Goal: Task Accomplishment & Management: Use online tool/utility

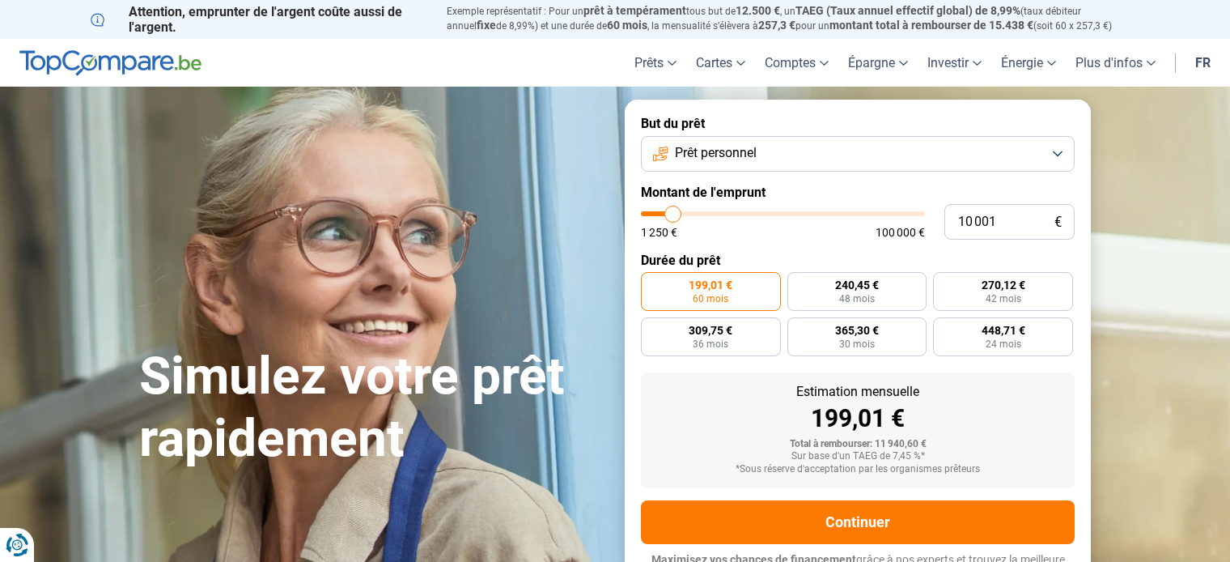
type input "11 500"
type input "11500"
type input "12 750"
type input "12750"
type input "13 250"
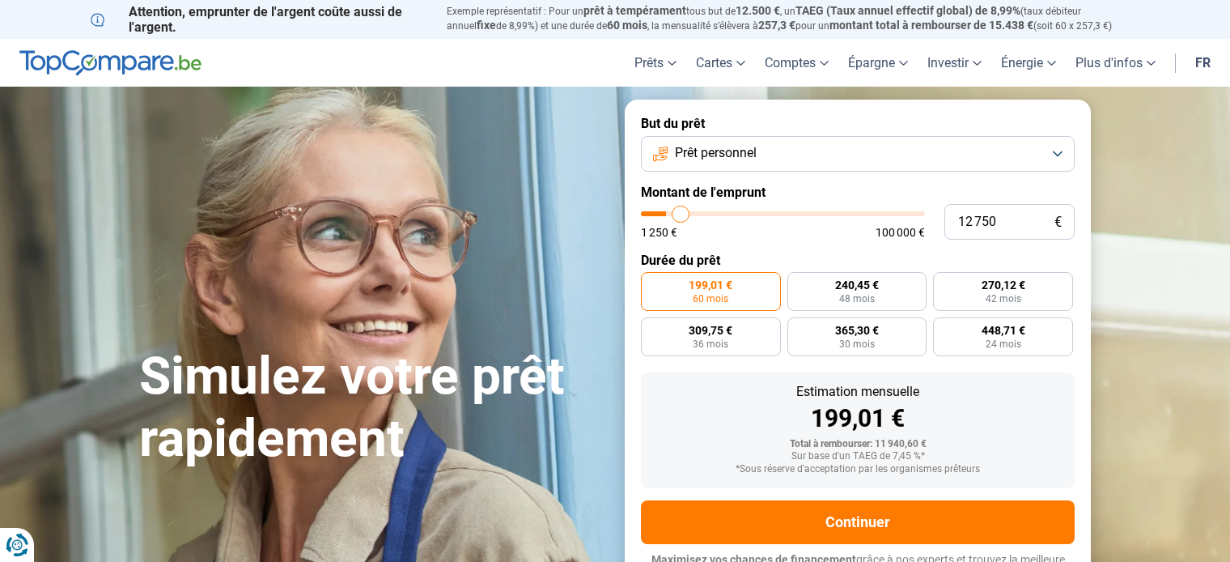
type input "13250"
type input "13 750"
type input "13750"
type input "14 750"
type input "14750"
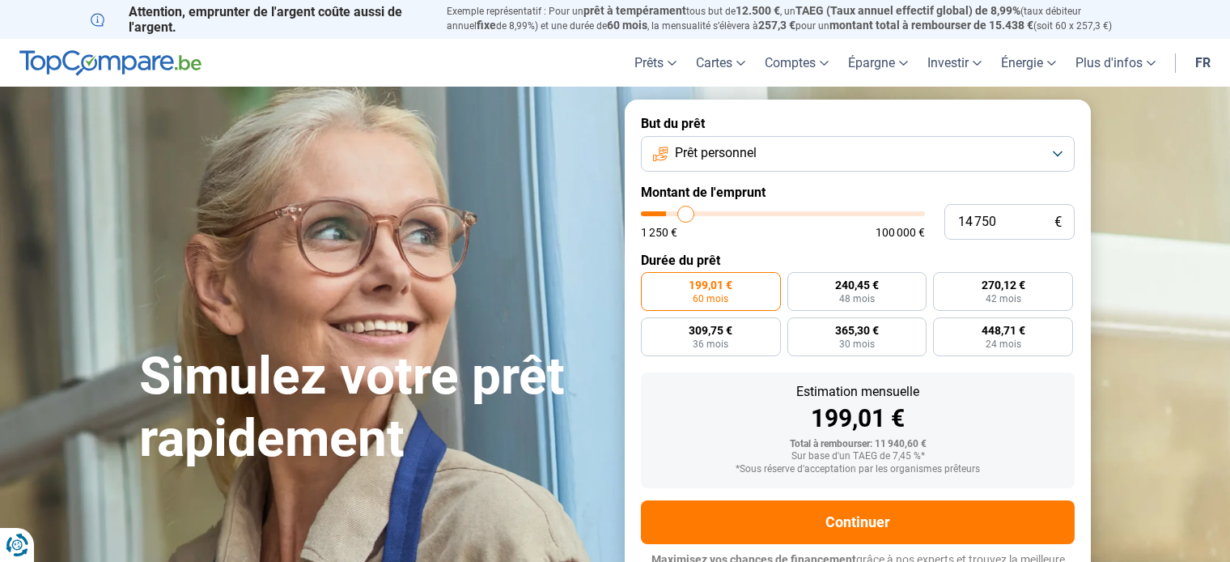
type input "15 250"
type input "15250"
type input "16 000"
type input "16000"
type input "16 750"
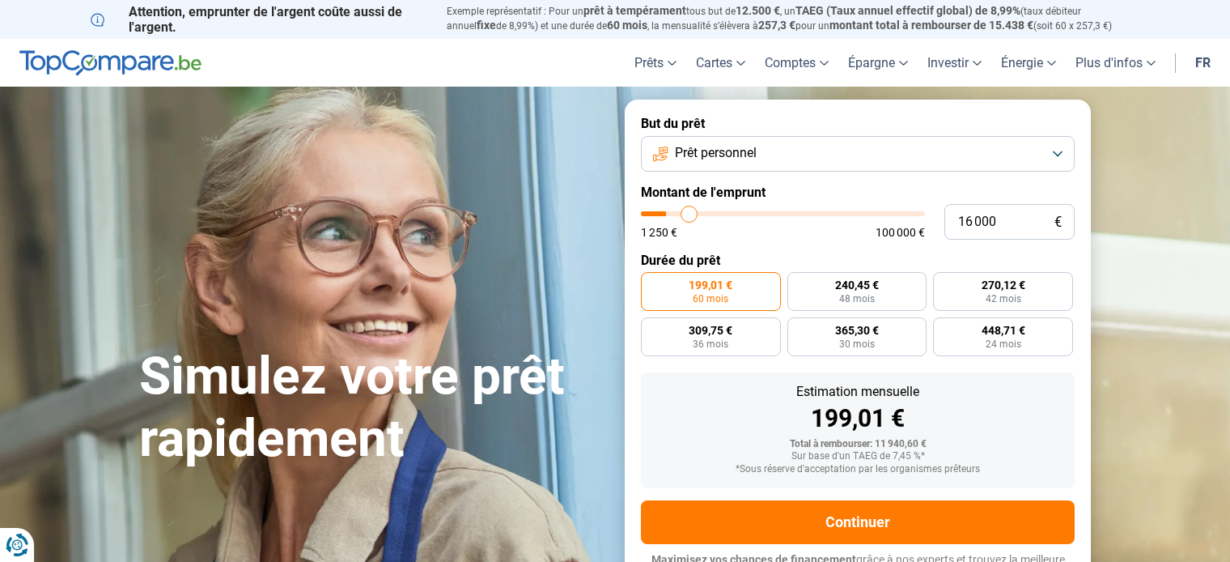
type input "16750"
type input "18 000"
type input "18000"
type input "19 000"
type input "19000"
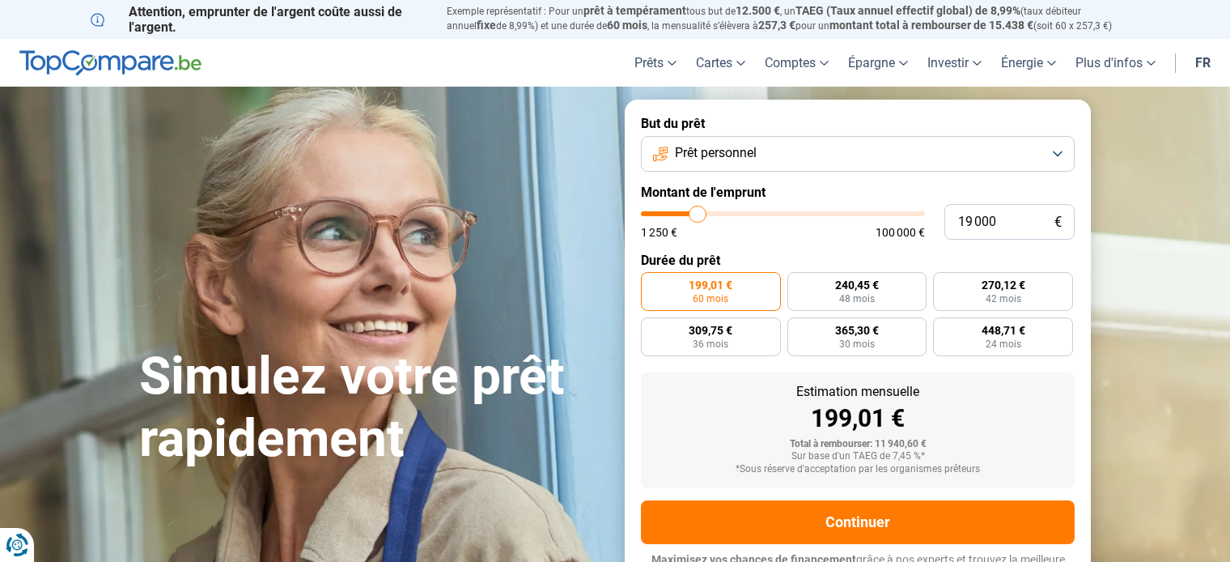
type input "20 000"
type input "20000"
type input "20 250"
type input "20250"
type input "20 500"
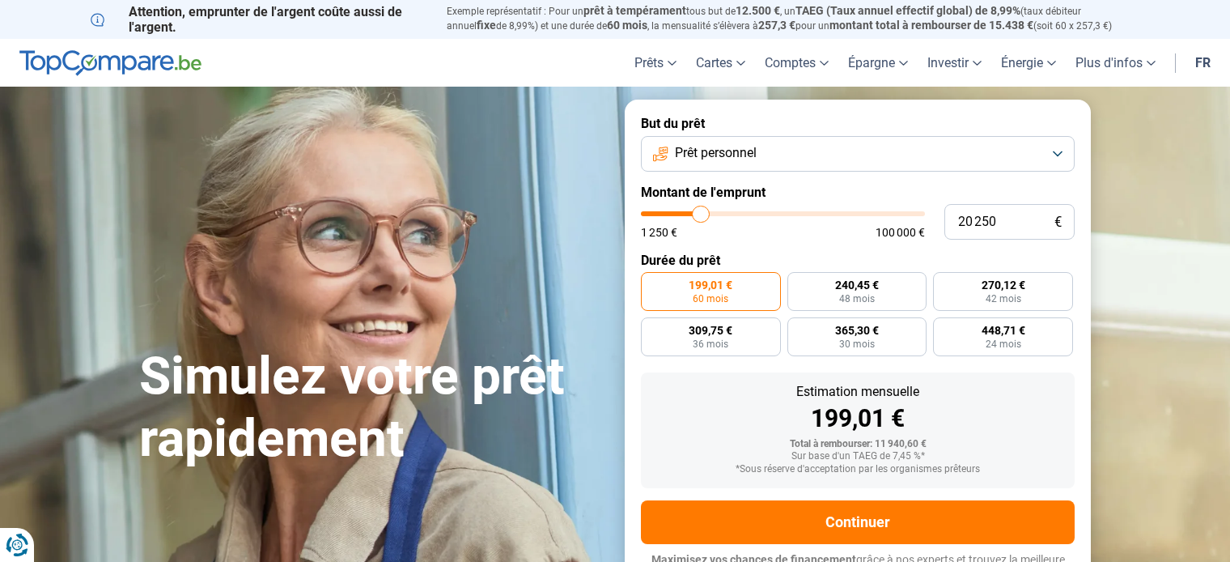
type input "20500"
type input "20 250"
type input "20250"
type input "20 000"
type input "20000"
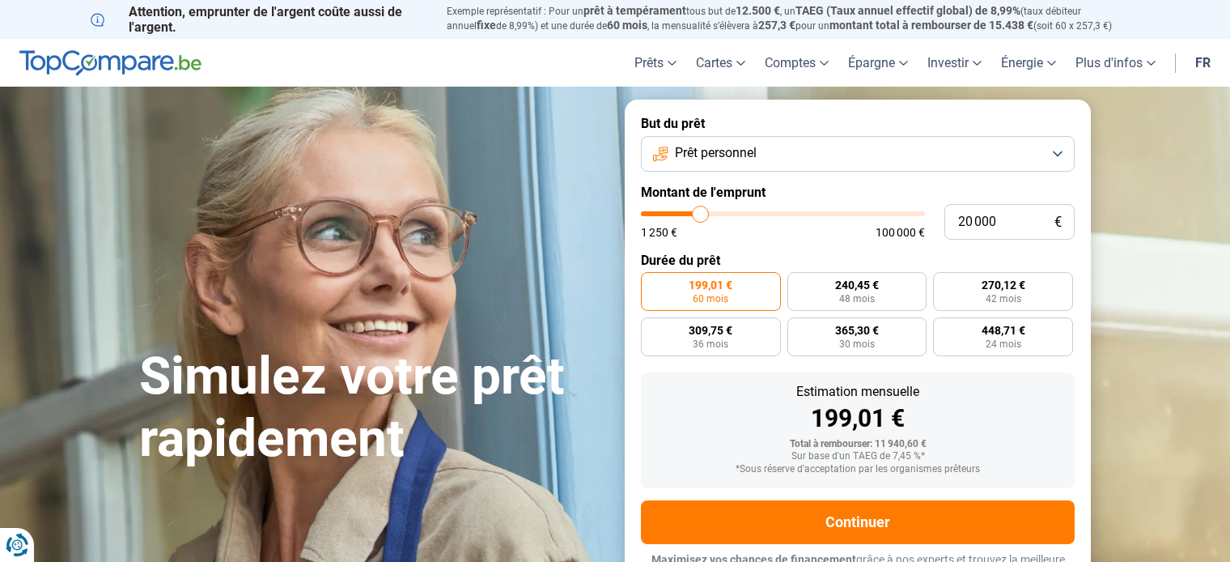
type input "19 750"
type input "19750"
type input "19 500"
type input "19500"
type input "19 000"
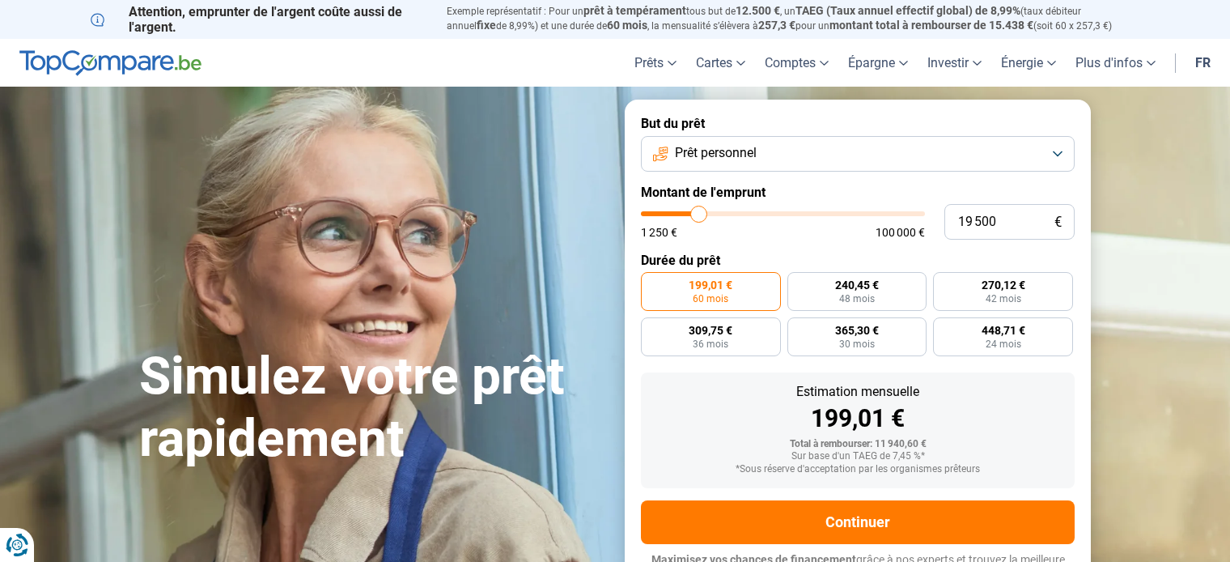
type input "19000"
type input "18 750"
type input "18750"
type input "18 500"
type input "18500"
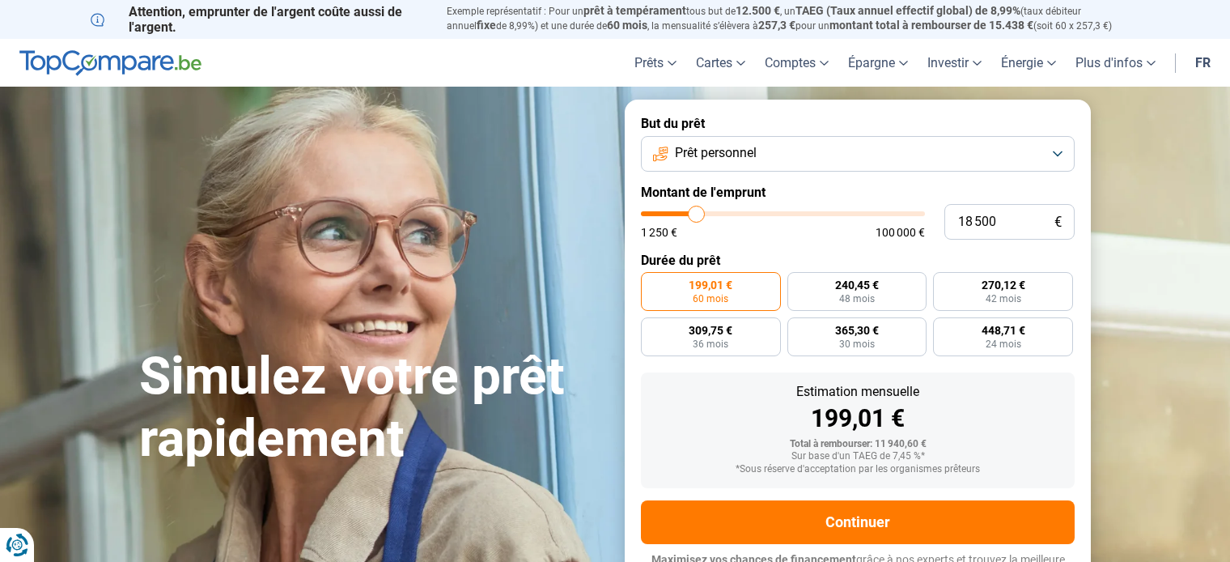
type input "18 250"
type input "18250"
type input "18 000"
type input "18000"
type input "17 750"
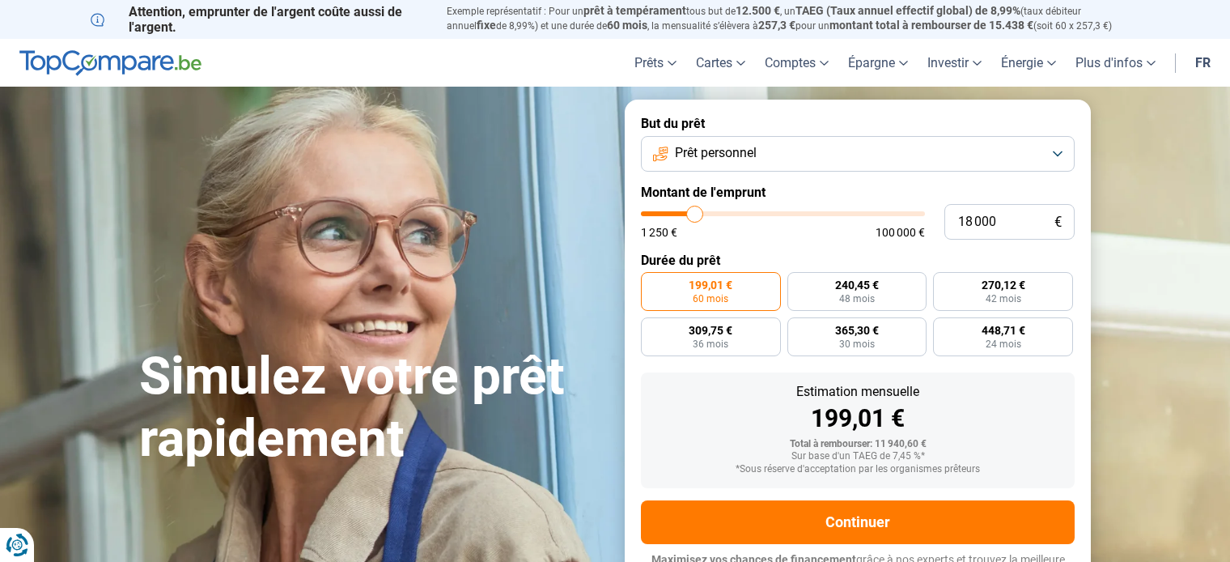
type input "17750"
type input "17 250"
type input "17250"
type input "17 000"
type input "17000"
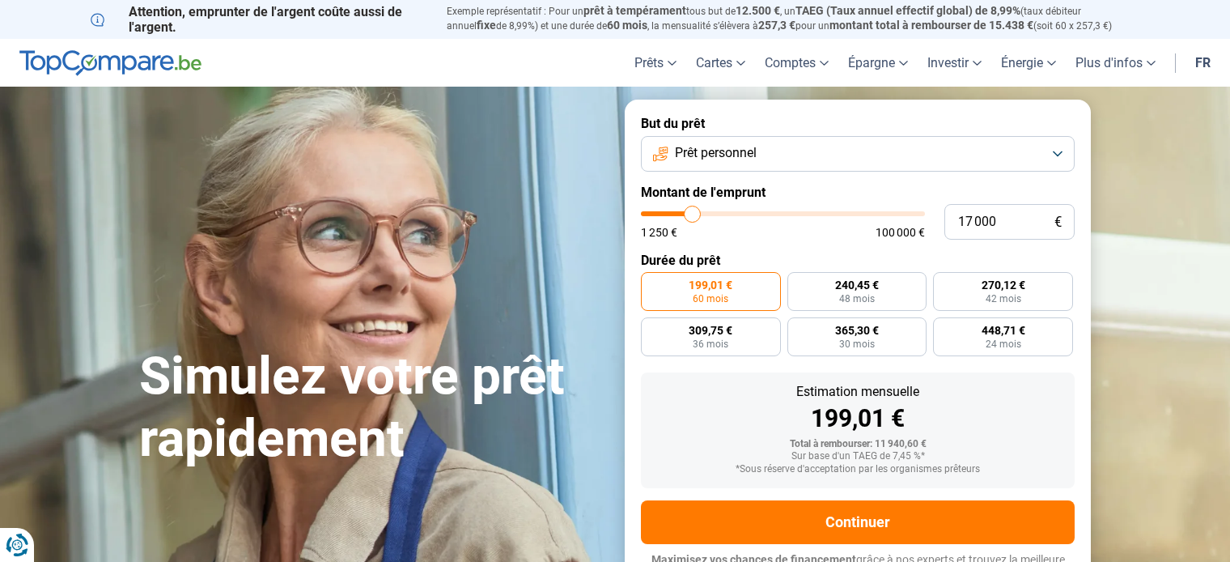
type input "16 750"
type input "16750"
type input "16 500"
type input "16500"
type input "16 250"
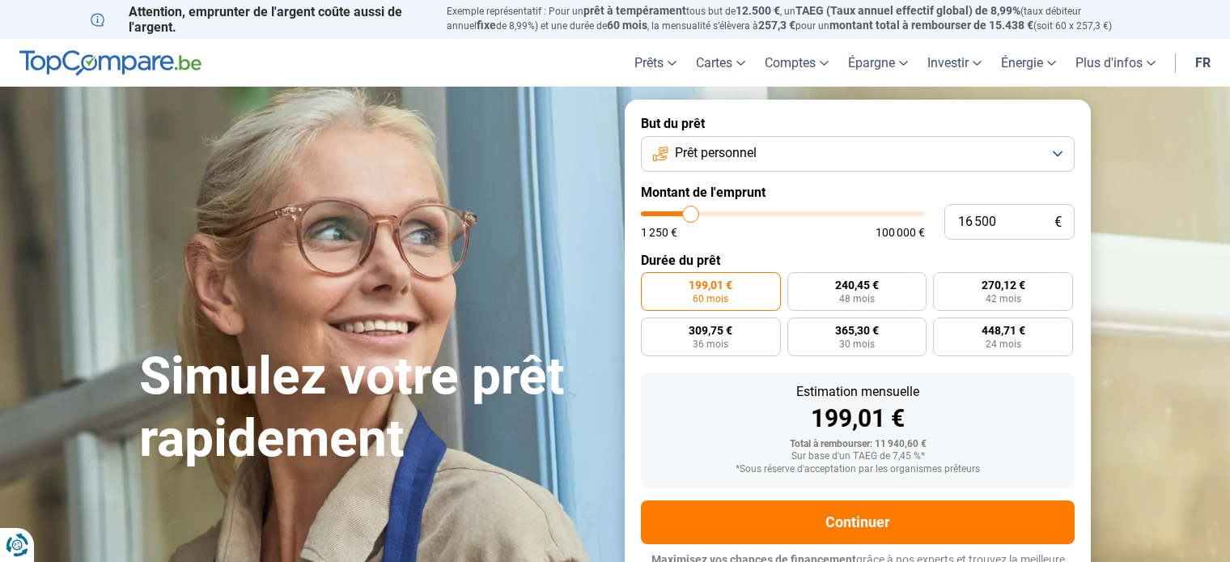
type input "16250"
type input "16 000"
type input "16000"
type input "15 750"
type input "15750"
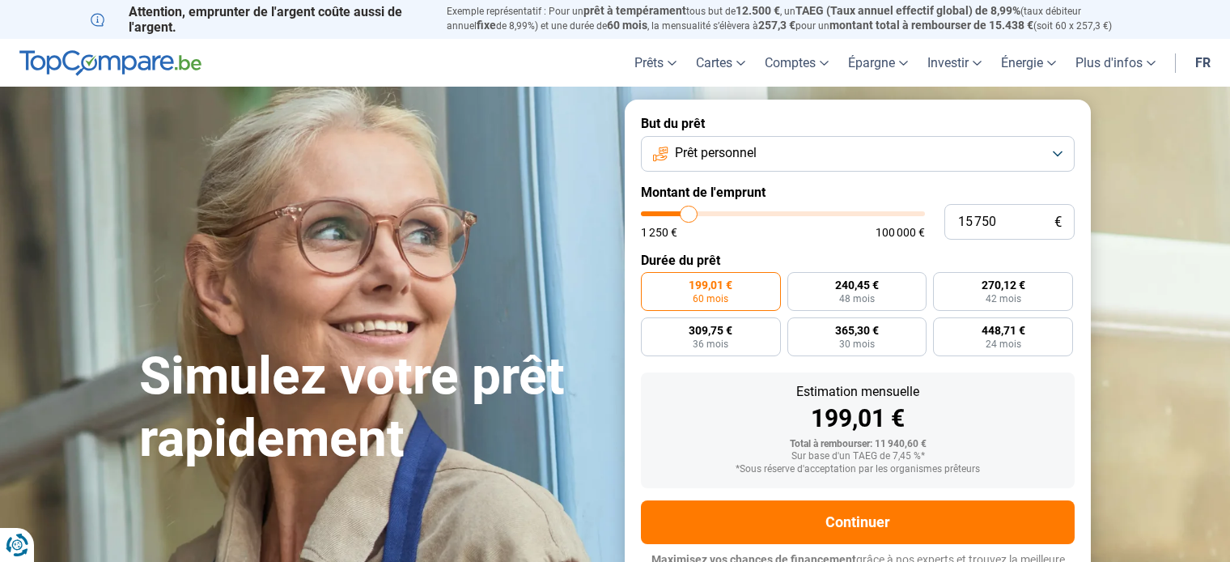
type input "15 500"
type input "15500"
type input "15 000"
type input "15000"
type input "14 750"
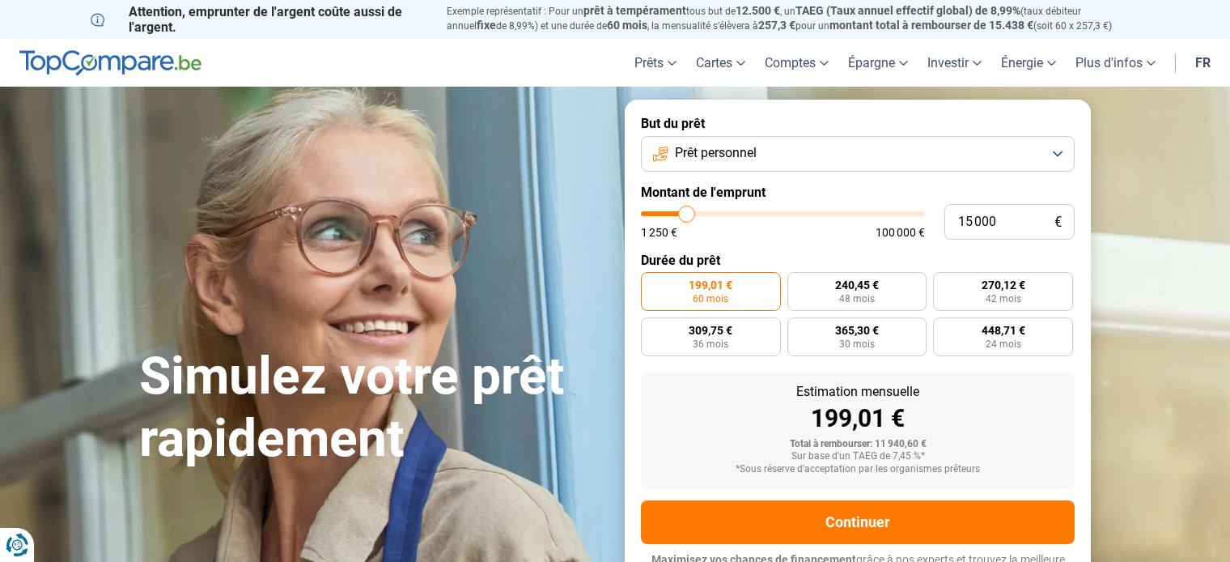
type input "14750"
type input "14 500"
type input "14500"
type input "14 250"
type input "14250"
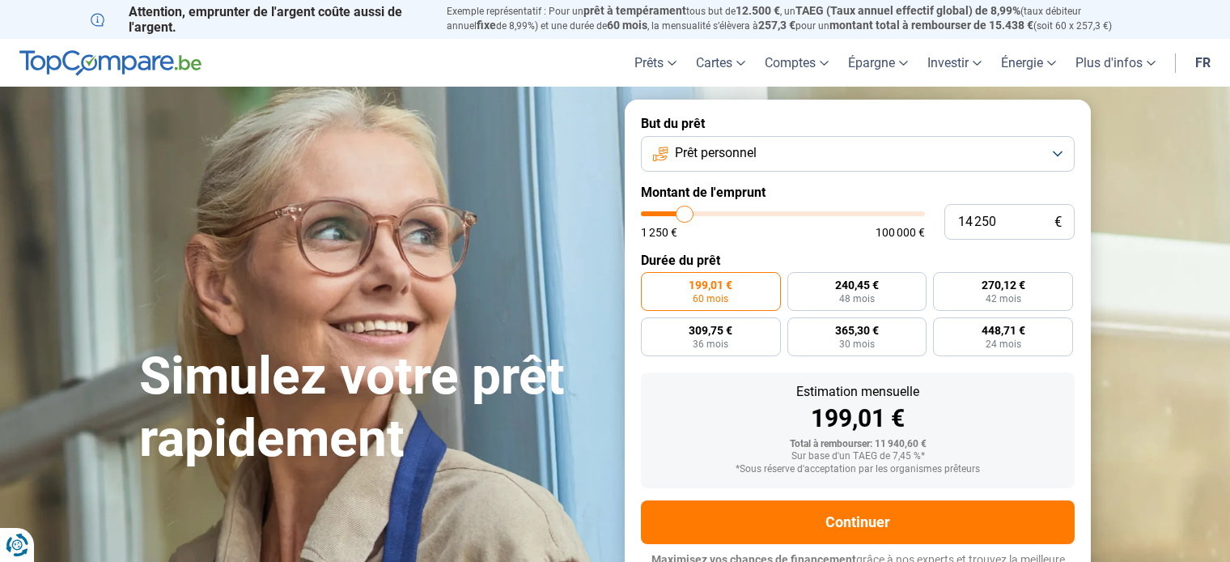
type input "14 000"
type input "14000"
type input "13 750"
type input "13750"
type input "13 500"
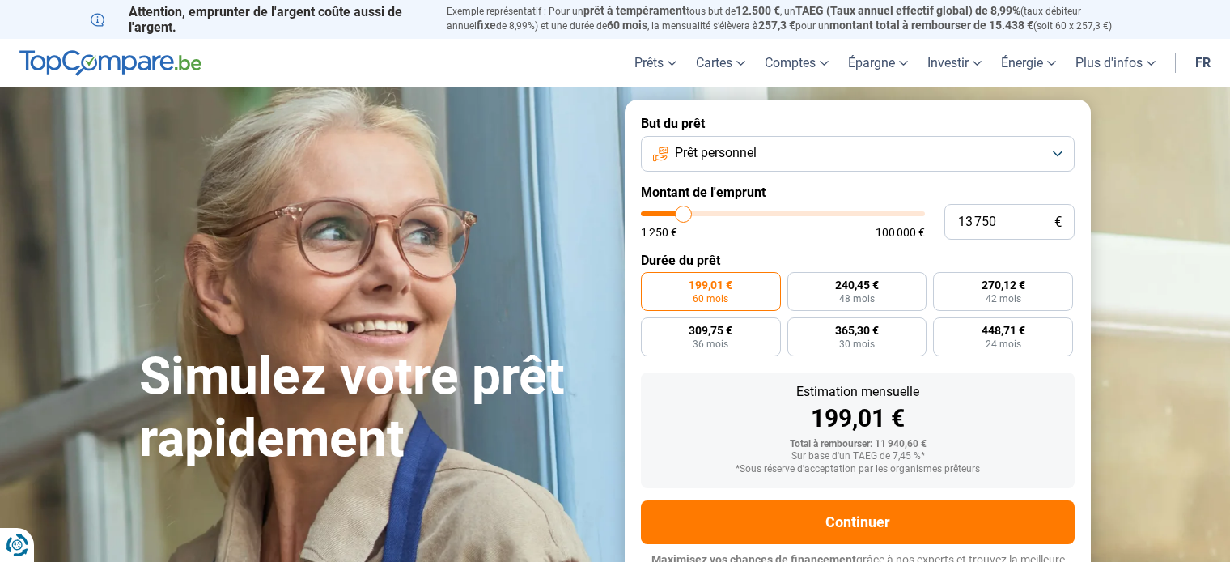
type input "13500"
type input "13 250"
type input "13250"
type input "13 000"
type input "13000"
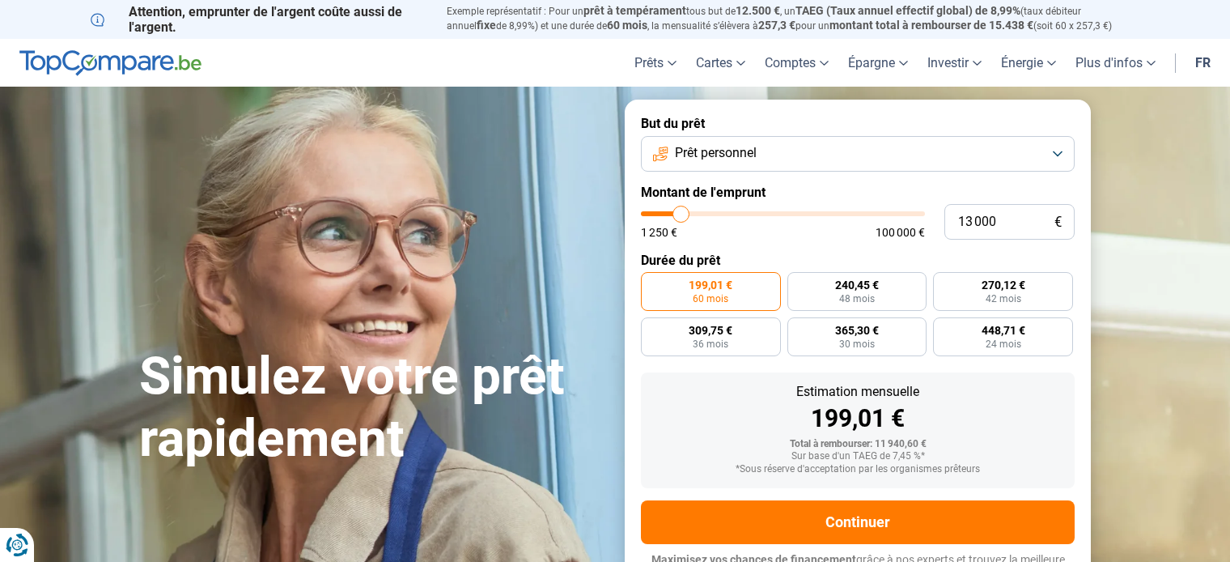
type input "12 750"
type input "12750"
type input "12 500"
type input "12500"
type input "12 250"
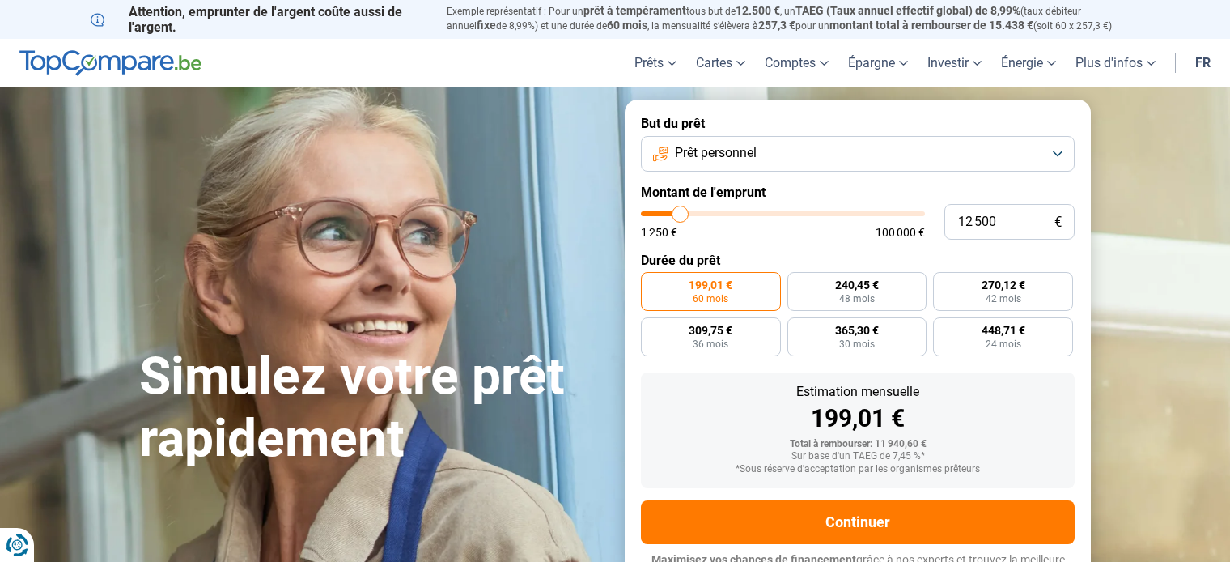
type input "12250"
type input "12 000"
type input "12000"
type input "11 500"
type input "11500"
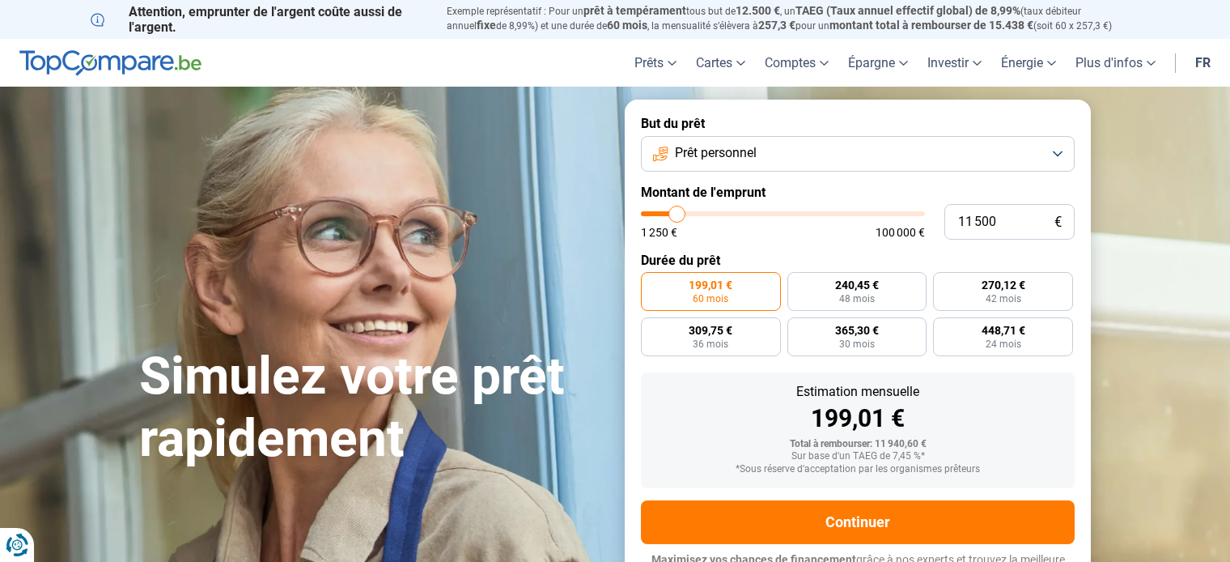
type input "11 250"
type input "11250"
type input "11 000"
type input "11000"
type input "10 750"
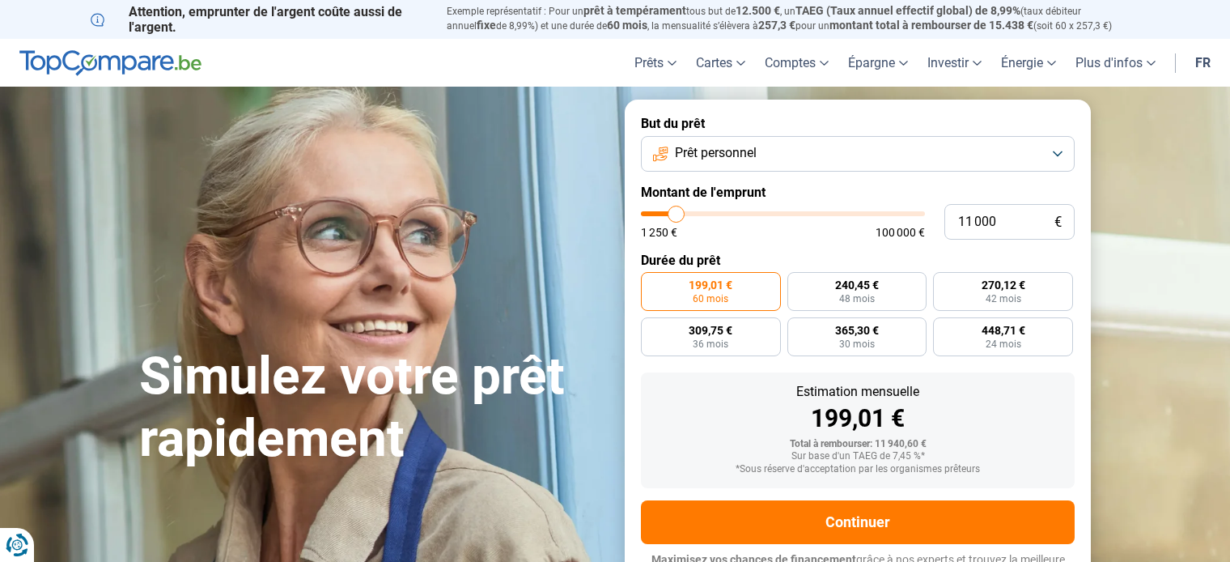
type input "10750"
type input "10 500"
type input "10500"
type input "10 000"
type input "10000"
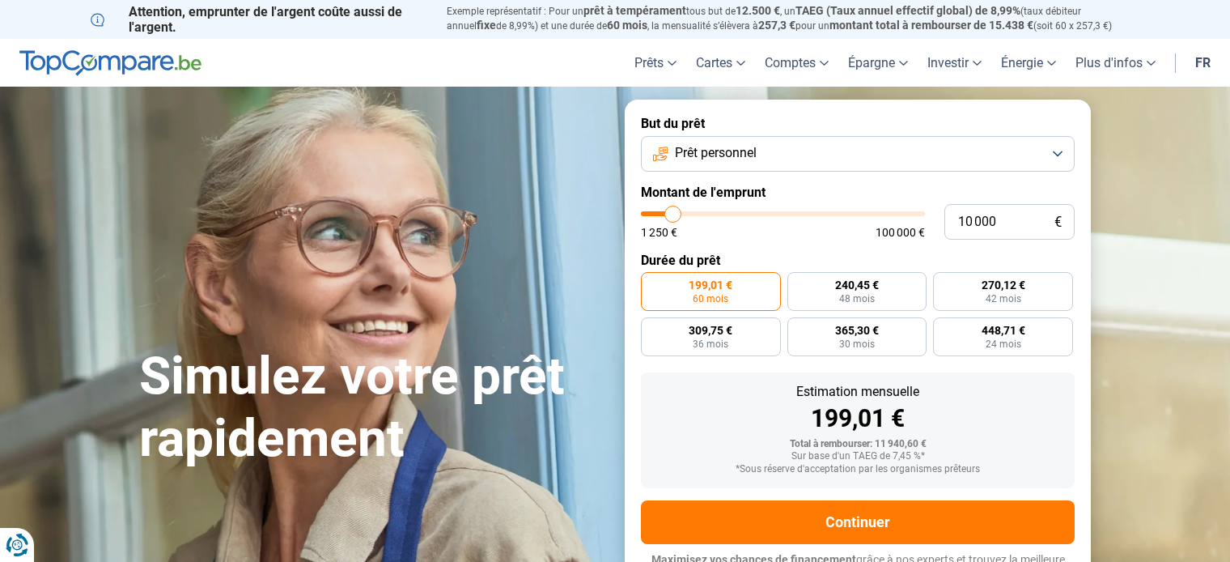
type input "9 750"
type input "9750"
type input "9 500"
type input "9500"
type input "9 250"
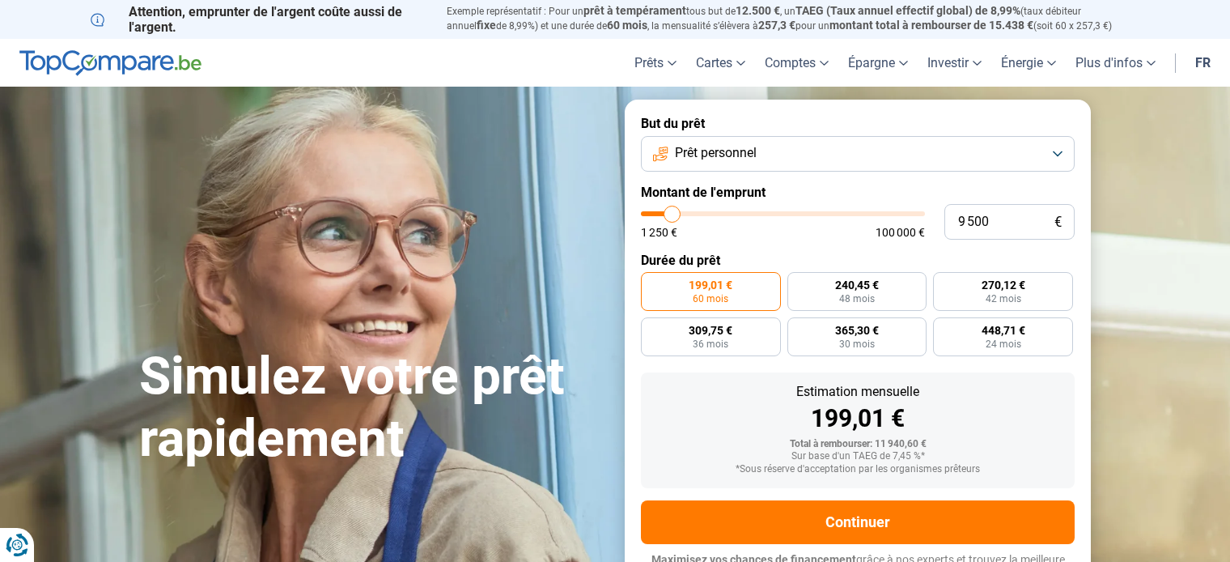
type input "9250"
type input "9 000"
type input "9000"
type input "8 750"
type input "8750"
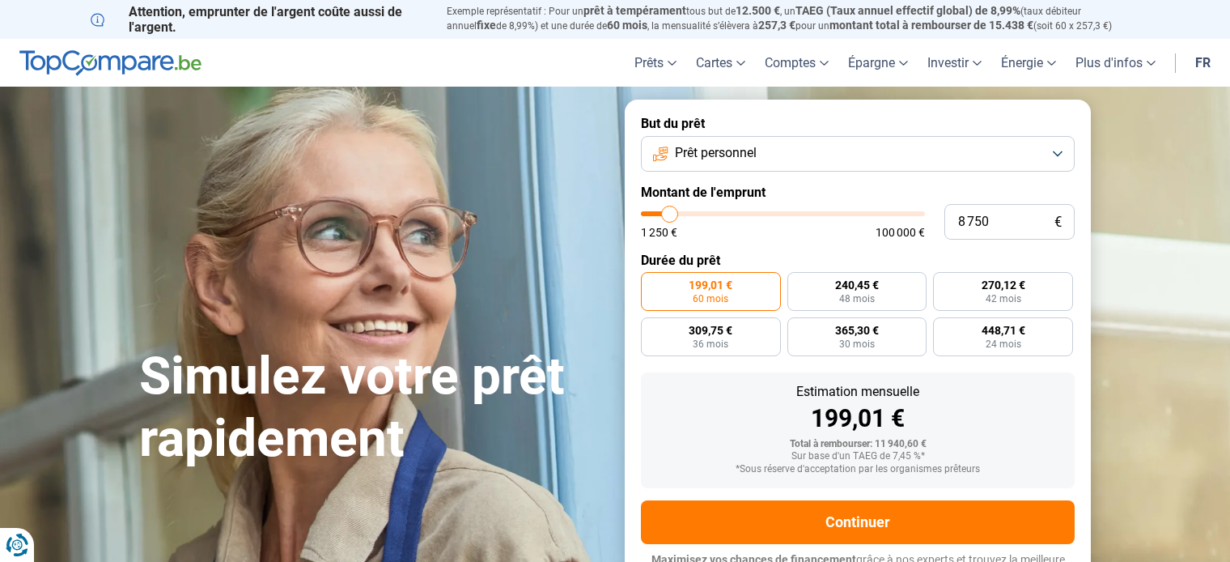
type input "8 500"
type input "8500"
type input "8 000"
type input "8000"
type input "7 750"
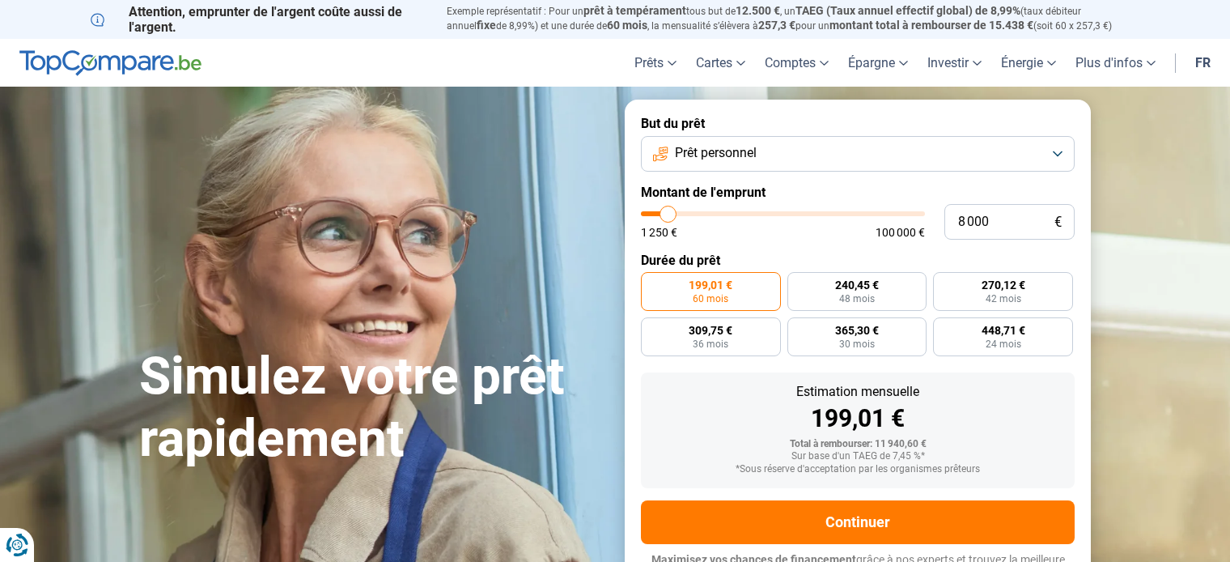
type input "7750"
type input "7 500"
drag, startPoint x: 0, startPoint y: 0, endPoint x: 667, endPoint y: 211, distance: 699.5
type input "7500"
click at [667, 211] on input "range" at bounding box center [783, 213] width 284 height 5
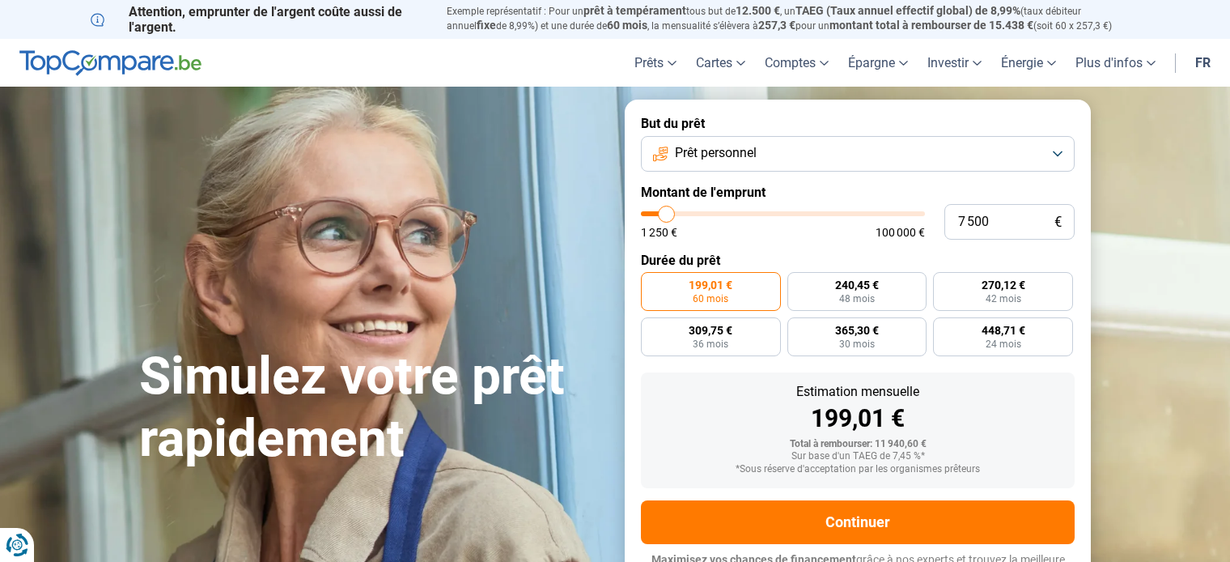
radio input "true"
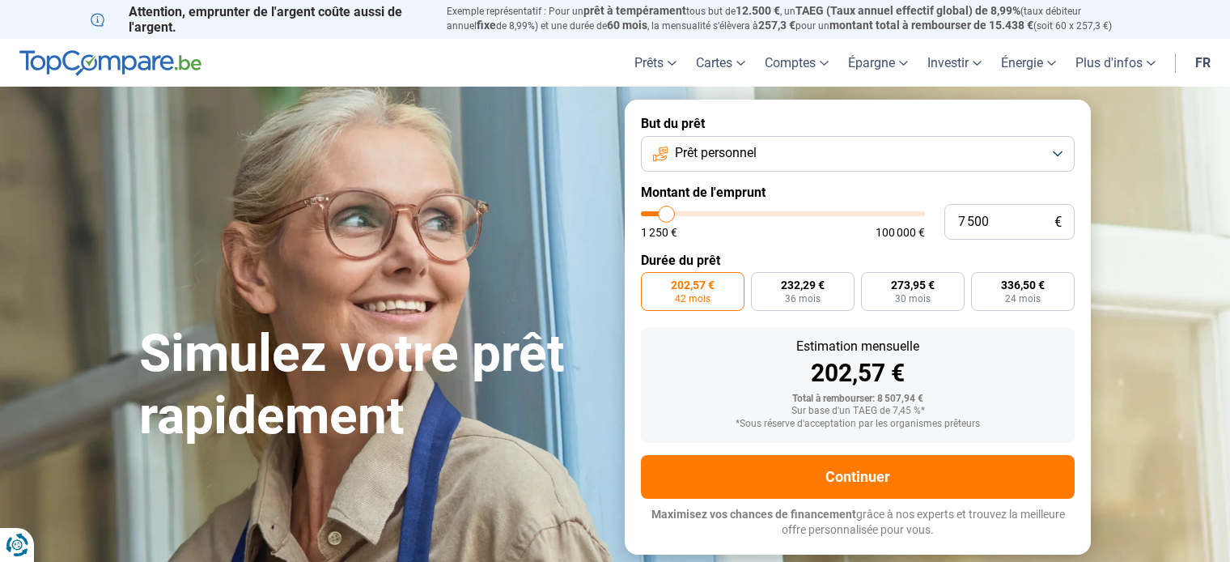
click at [1058, 151] on button "Prêt personnel" at bounding box center [858, 154] width 434 height 36
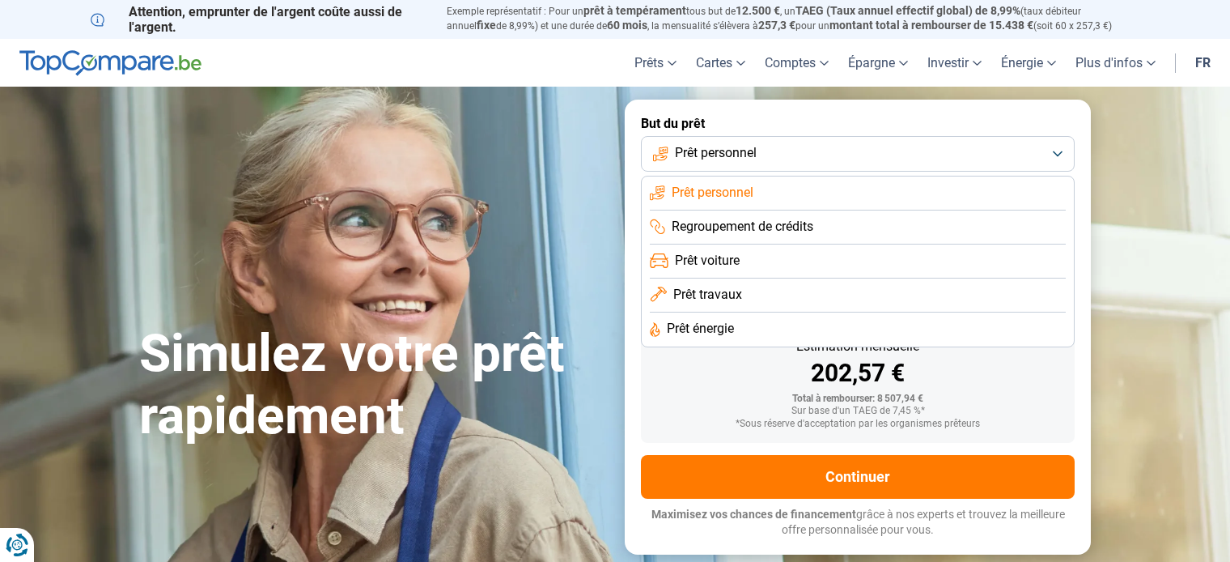
click at [743, 261] on li "Prêt voiture" at bounding box center [858, 261] width 416 height 34
